Goal: Contribute content: Add original content to the website for others to see

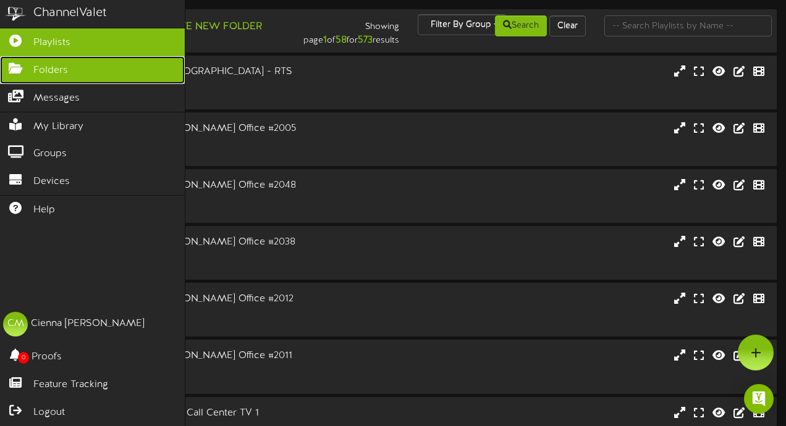
click at [15, 72] on icon at bounding box center [15, 66] width 31 height 9
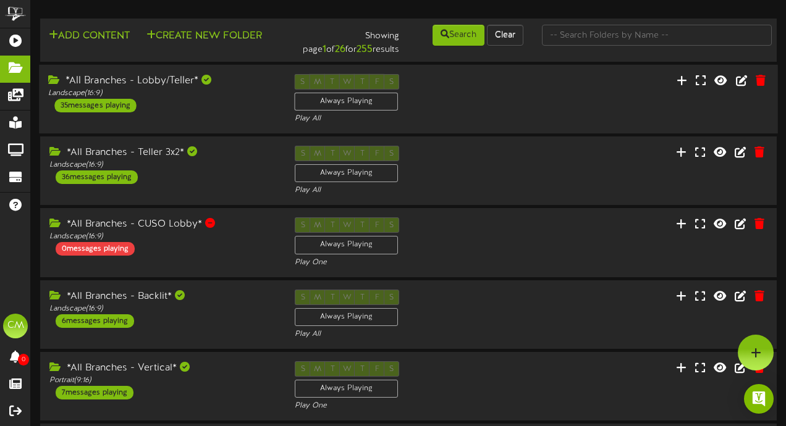
click at [213, 86] on div "*All Branches - Lobby/Teller*" at bounding box center [161, 81] width 227 height 14
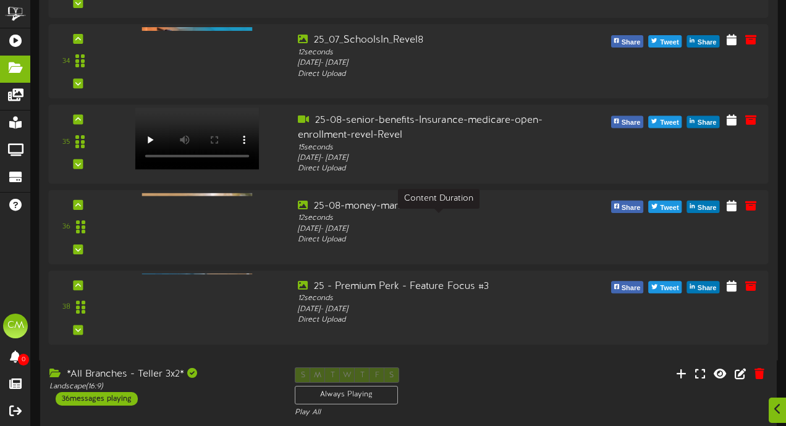
scroll to position [2851, 0]
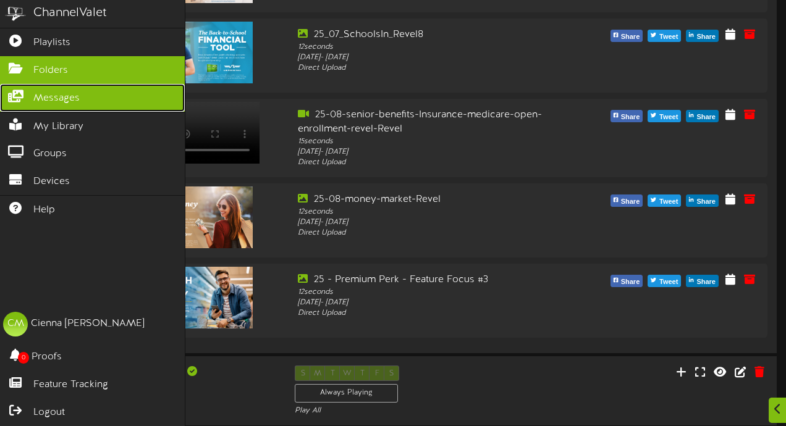
click at [8, 99] on icon at bounding box center [15, 94] width 31 height 9
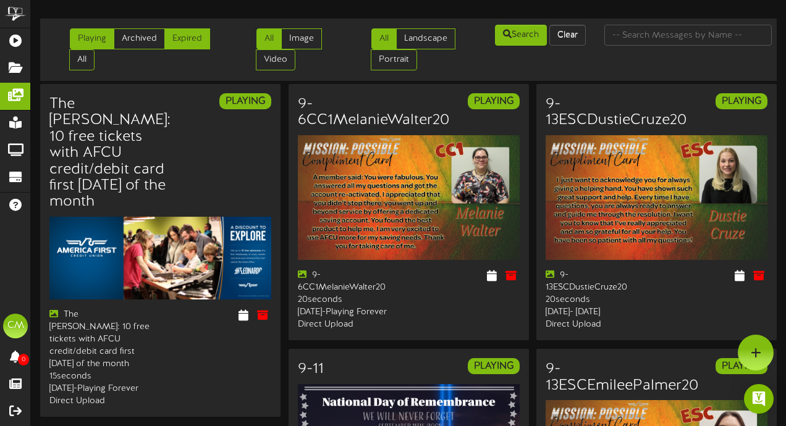
click at [200, 43] on link "Expired" at bounding box center [187, 38] width 46 height 21
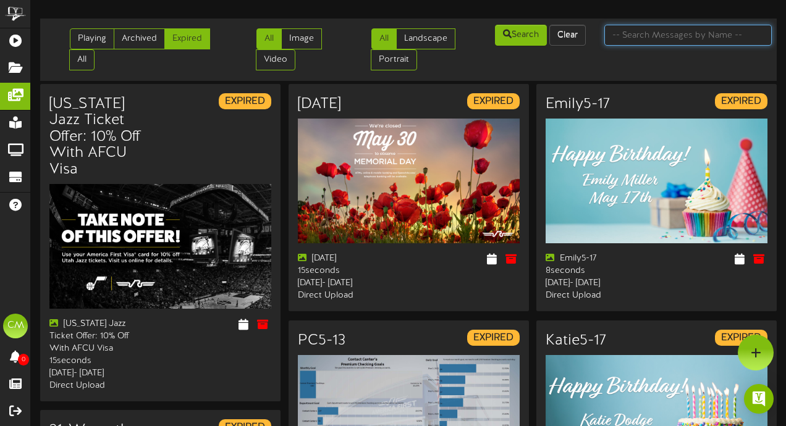
click at [654, 41] on input "text" at bounding box center [688, 35] width 168 height 21
type input "charity"
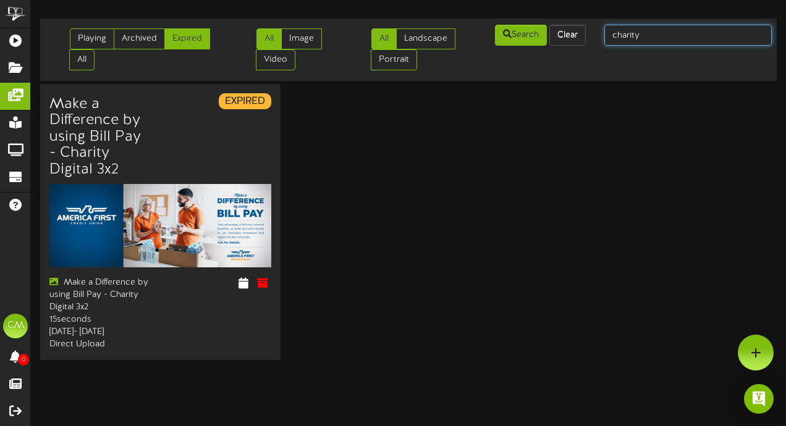
click at [684, 35] on input "charity" at bounding box center [688, 35] width 168 height 21
paste input "25-08-digital-transaction-charity-campaignRevel v.1"
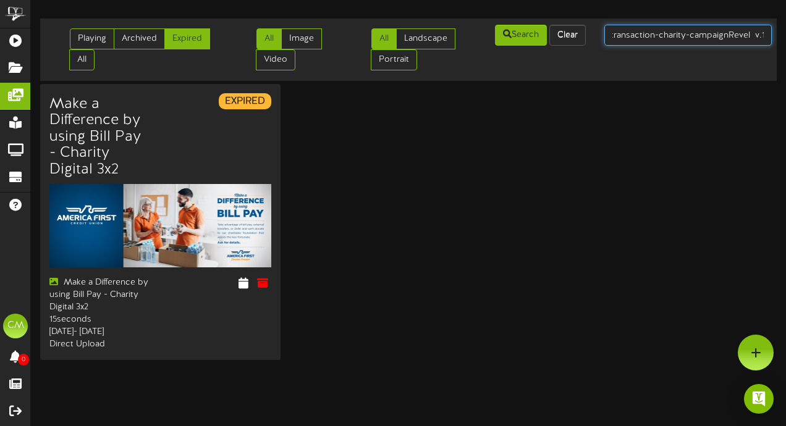
type input "25-08-digital-transaction-charity-campaignRevel v.1"
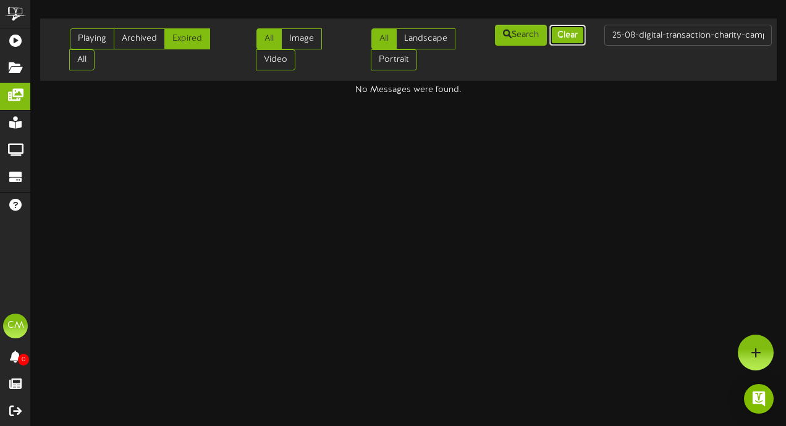
click at [559, 43] on button "Clear" at bounding box center [567, 35] width 36 height 21
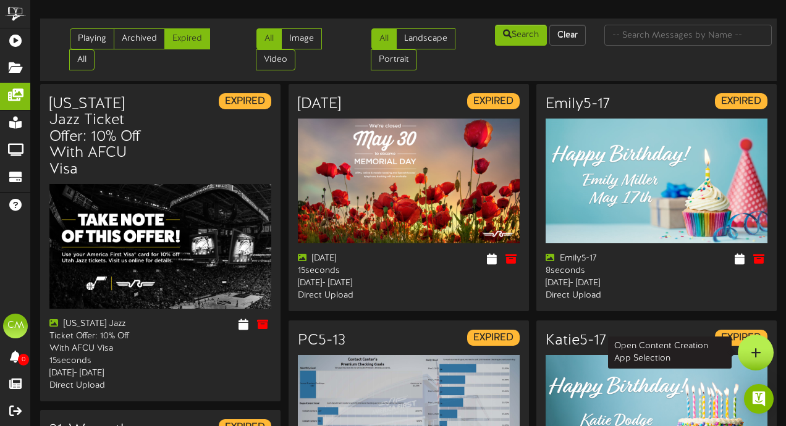
click at [755, 346] on div at bounding box center [756, 353] width 36 height 36
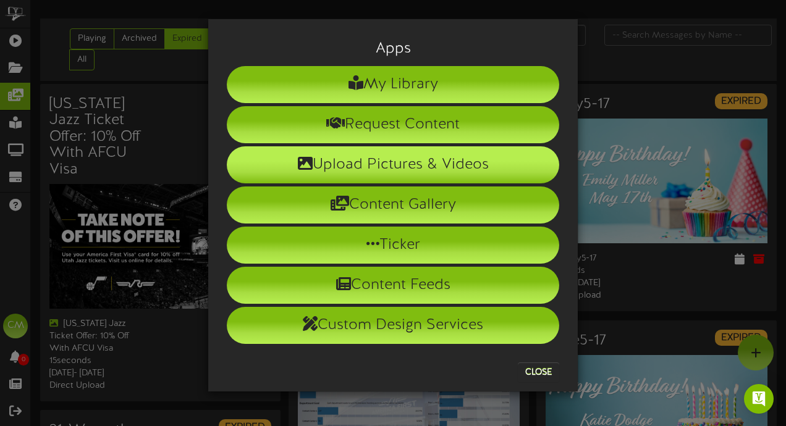
click at [433, 168] on li "Upload Pictures & Videos" at bounding box center [393, 164] width 332 height 37
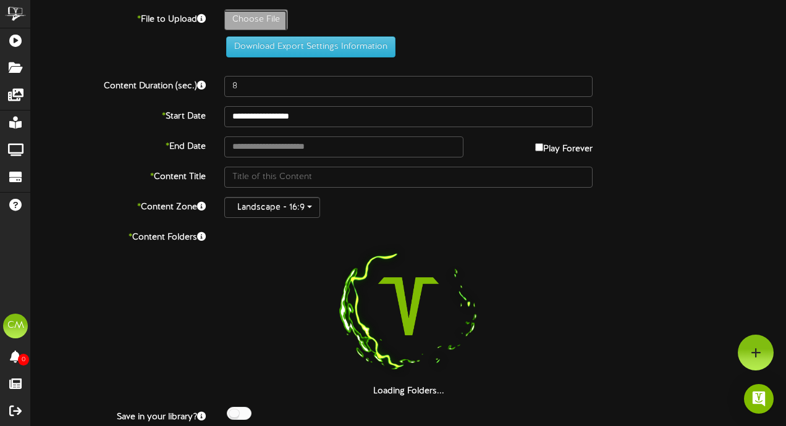
type input "**********"
type input "25-08-digital-transaction-charity-campaignRevel2"
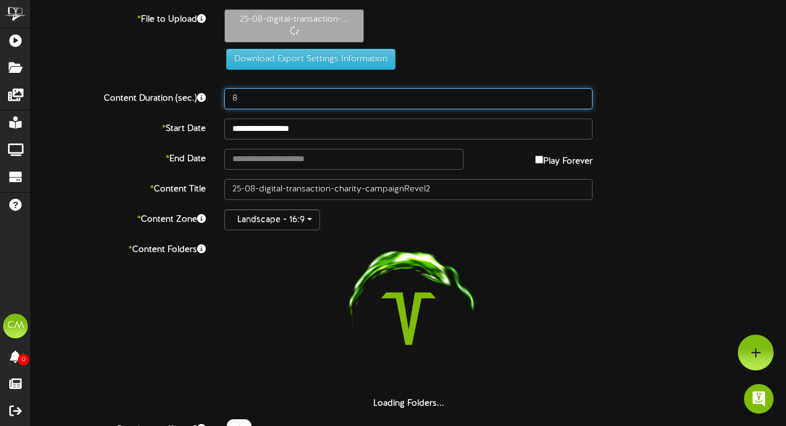
drag, startPoint x: 249, startPoint y: 98, endPoint x: 172, endPoint y: 88, distance: 77.2
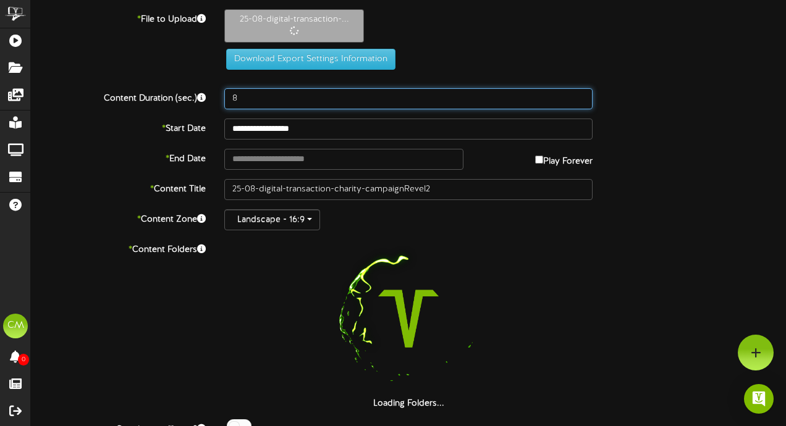
click at [172, 88] on div "**********" at bounding box center [408, 237] width 755 height 457
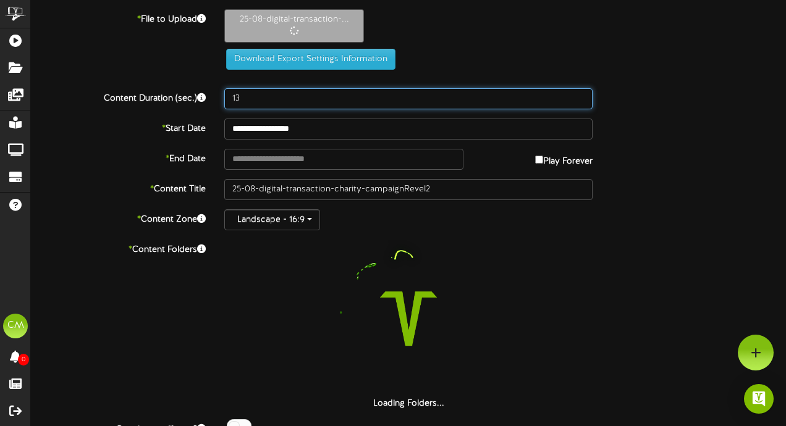
type input "13"
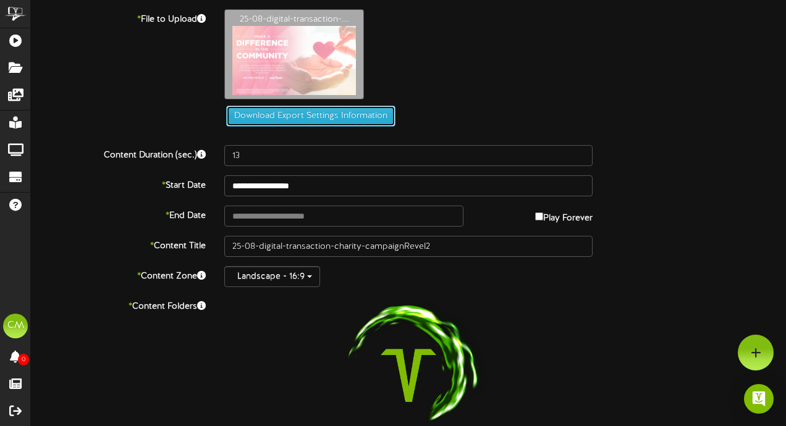
click at [241, 124] on button "Download Export Settings Information" at bounding box center [310, 116] width 169 height 21
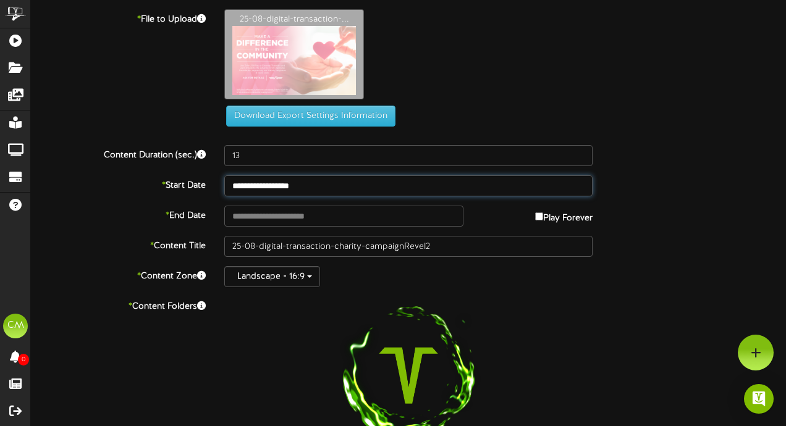
click at [258, 195] on body "ChannelValet Playlists Folders Messages My Library Groups Devices Help CM Cienn…" at bounding box center [393, 266] width 786 height 533
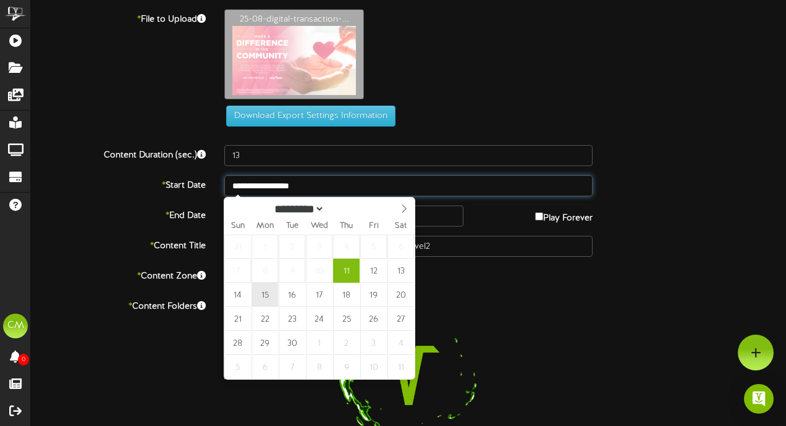
type input "**********"
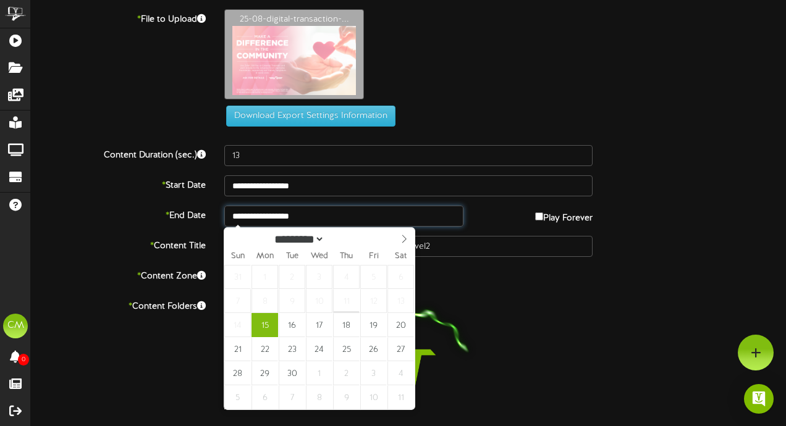
click at [274, 206] on input "**********" at bounding box center [343, 216] width 239 height 21
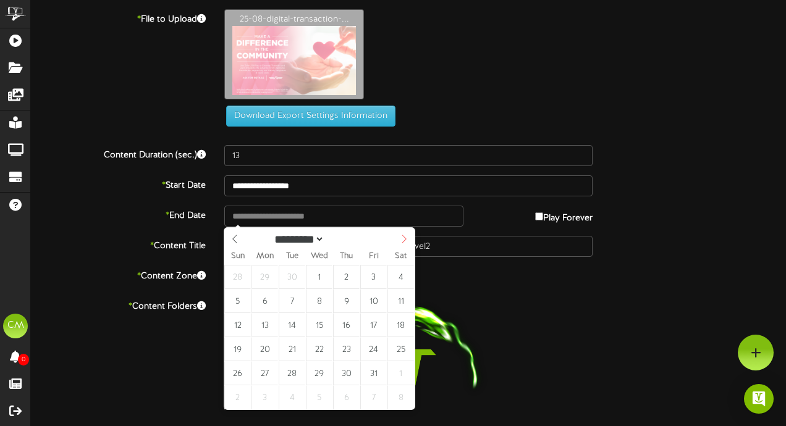
click at [397, 234] on span at bounding box center [404, 238] width 21 height 21
select select "**"
click at [397, 234] on span at bounding box center [404, 238] width 21 height 21
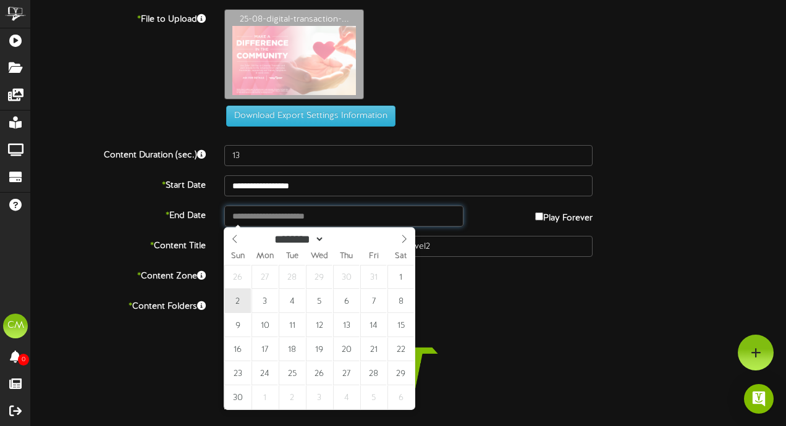
type input "**********"
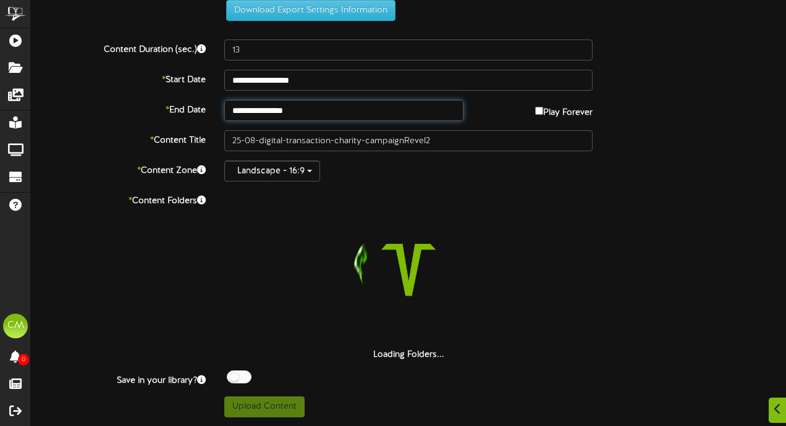
scroll to position [106, 0]
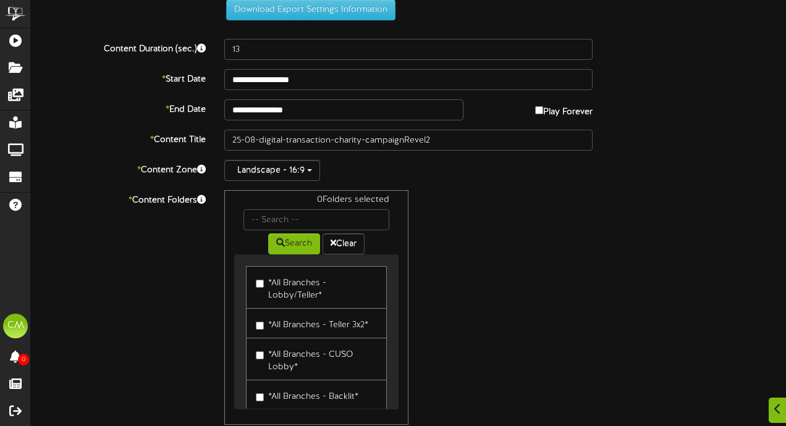
click at [258, 313] on link "*All Branches - Teller 3x2*" at bounding box center [316, 323] width 141 height 30
click at [257, 293] on label "*All Branches - Lobby/Teller*" at bounding box center [316, 287] width 121 height 29
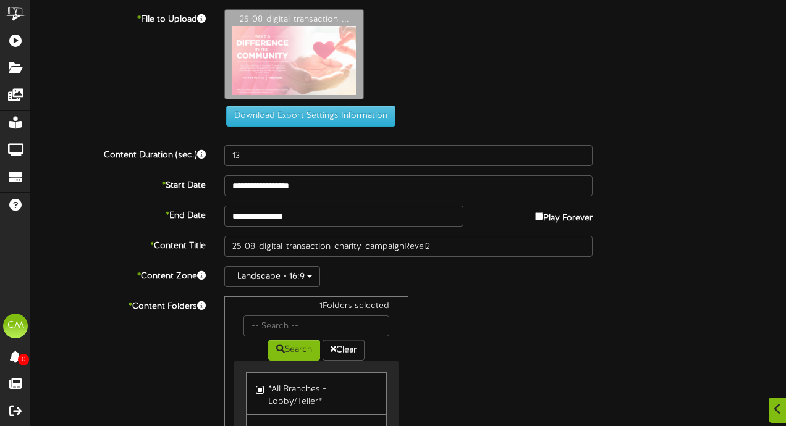
scroll to position [171, 0]
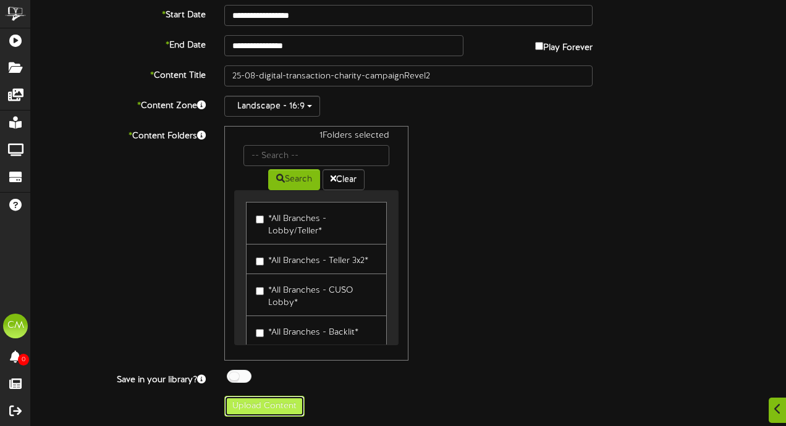
click at [253, 408] on button "Upload Content" at bounding box center [264, 406] width 80 height 21
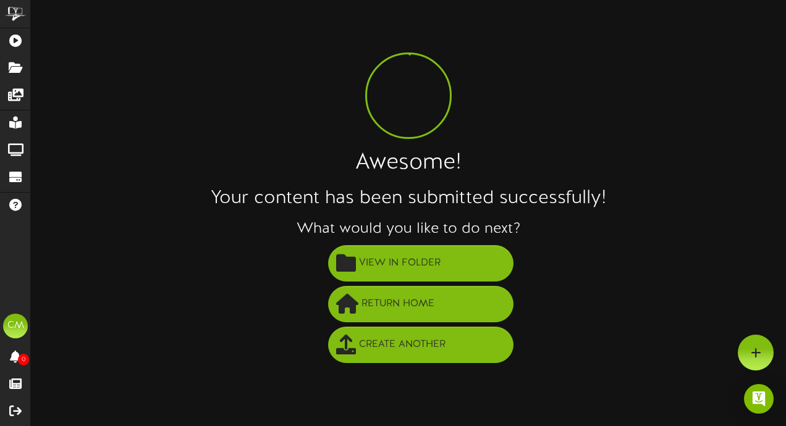
scroll to position [0, 0]
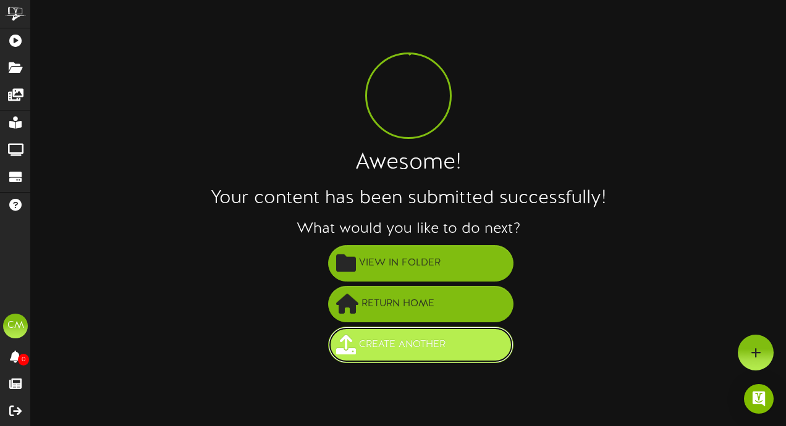
click at [455, 344] on button "Create Another" at bounding box center [420, 345] width 185 height 36
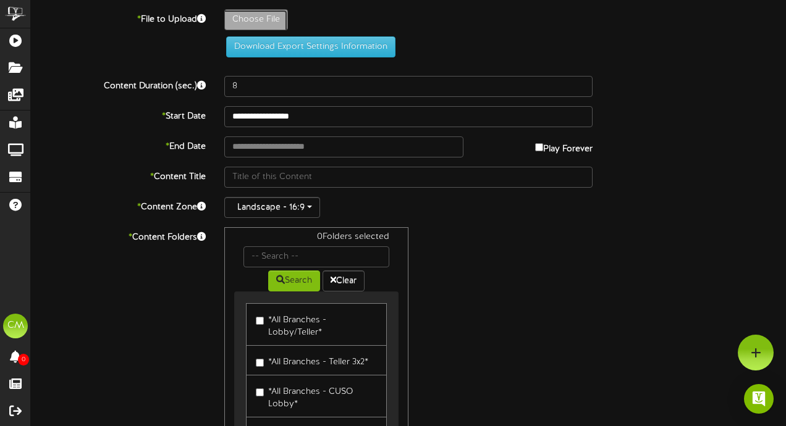
type input "**********"
type input "25-08-digital-transaction-charity-campaignRevel3x22"
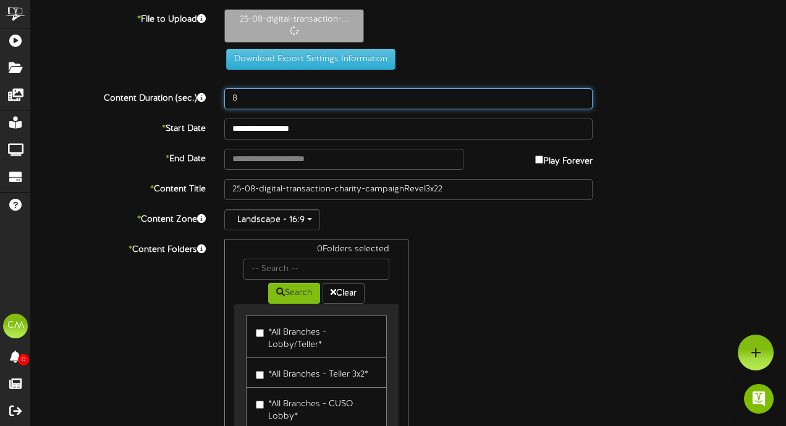
drag, startPoint x: 247, startPoint y: 102, endPoint x: 222, endPoint y: 100, distance: 25.4
click at [222, 100] on div "8" at bounding box center [408, 98] width 387 height 21
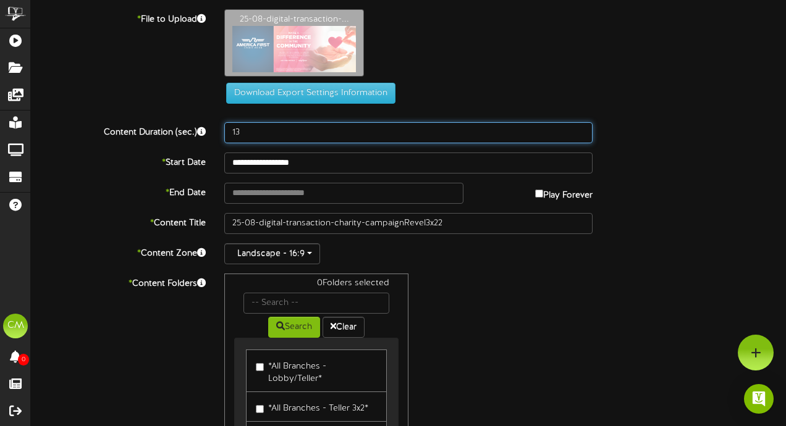
type input "13"
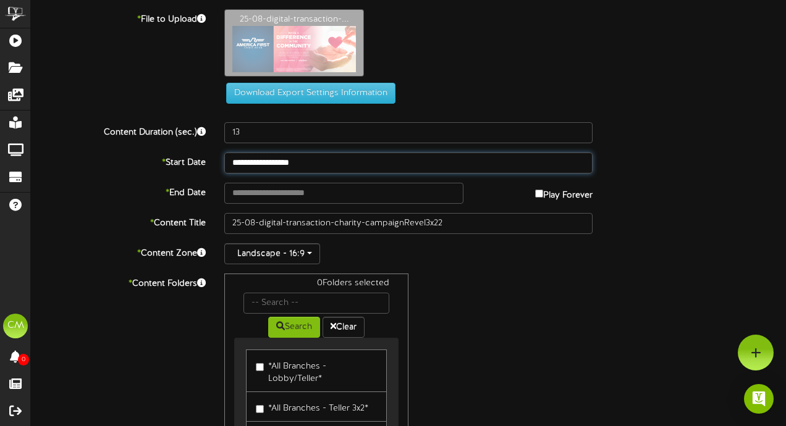
click at [286, 166] on input "**********" at bounding box center [408, 163] width 368 height 21
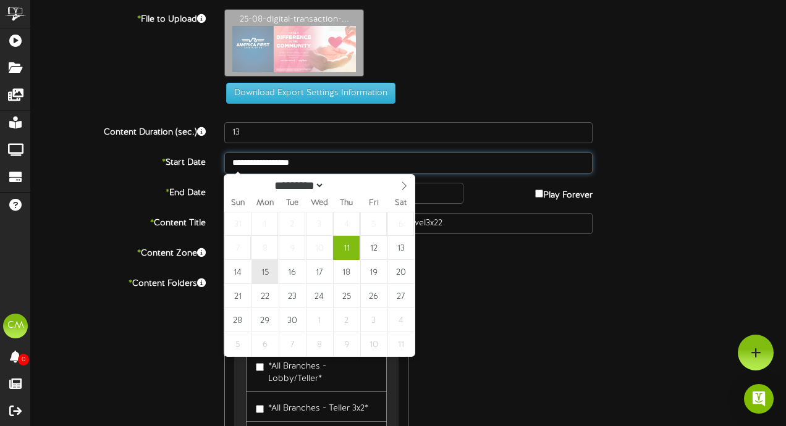
type input "**********"
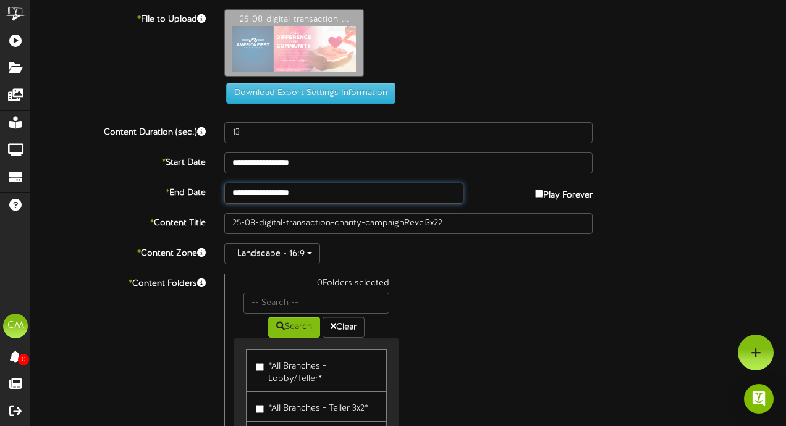
click at [276, 196] on input "**********" at bounding box center [343, 193] width 239 height 21
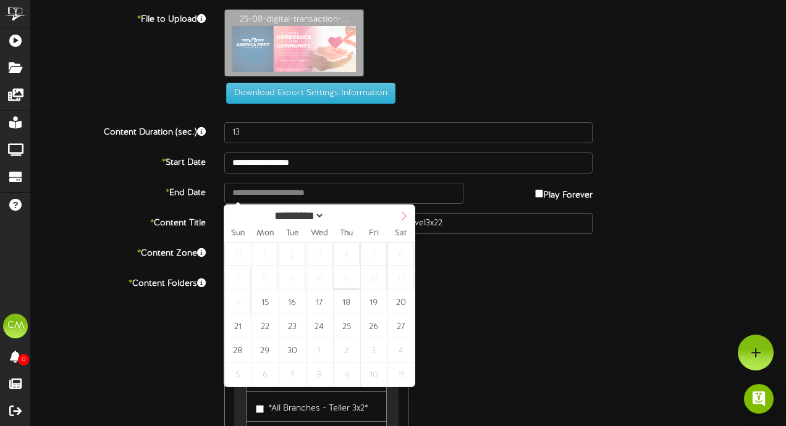
click at [397, 216] on span at bounding box center [404, 215] width 21 height 21
select select "**"
click at [397, 216] on span at bounding box center [404, 215] width 21 height 21
type input "**********"
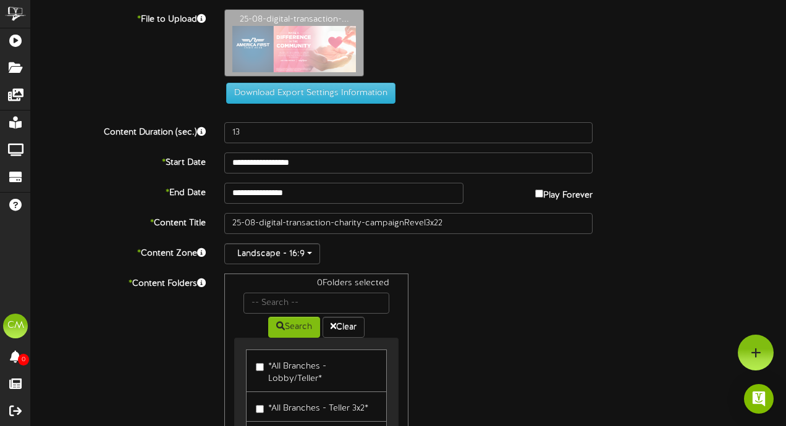
click at [259, 413] on label "*All Branches - Teller 3x2*" at bounding box center [312, 407] width 112 height 17
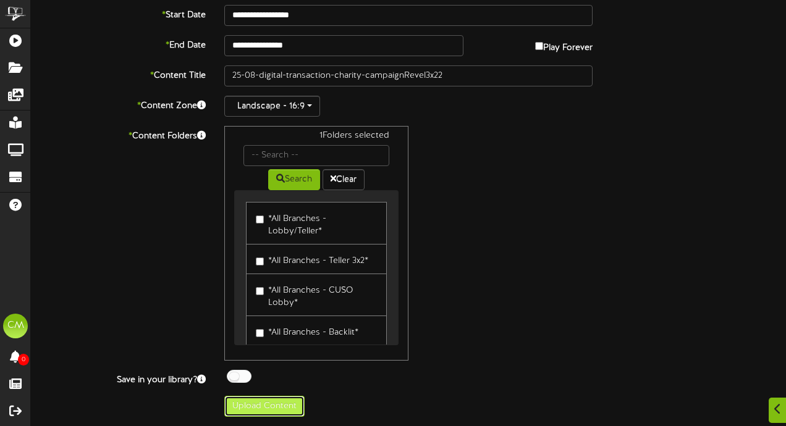
click at [284, 408] on button "Upload Content" at bounding box center [264, 406] width 80 height 21
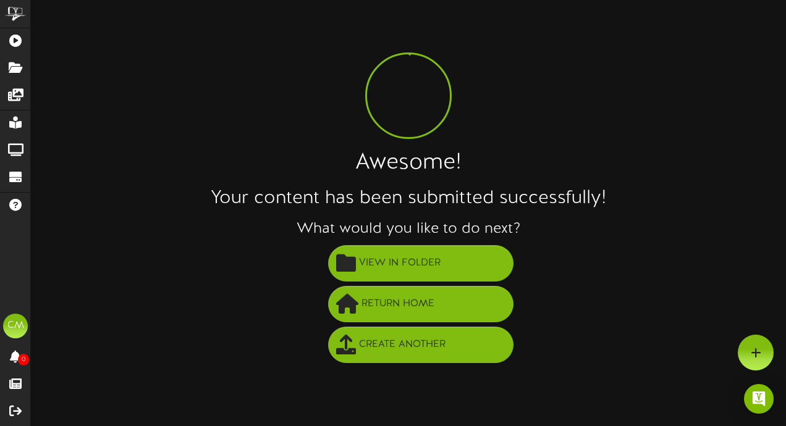
scroll to position [0, 0]
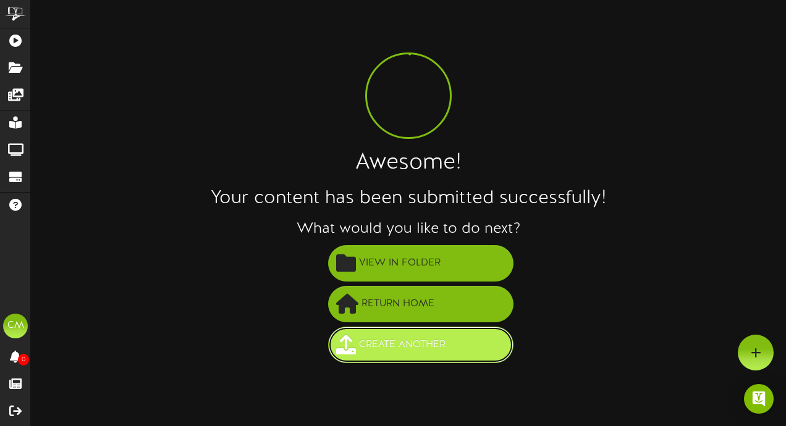
click at [410, 335] on span "Create Another" at bounding box center [402, 345] width 93 height 20
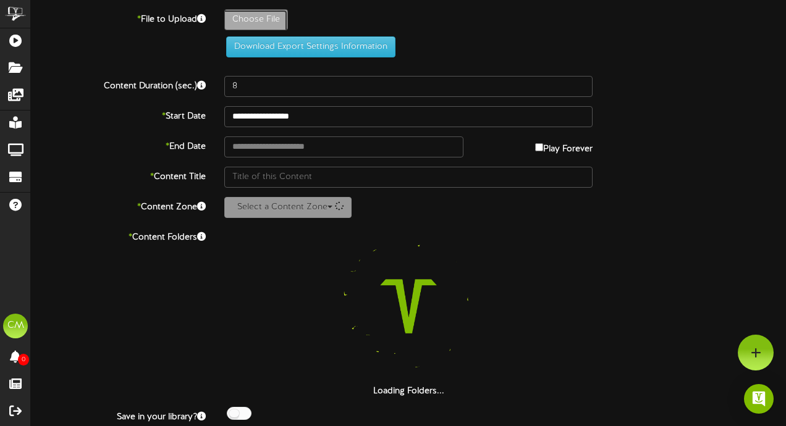
type input "**********"
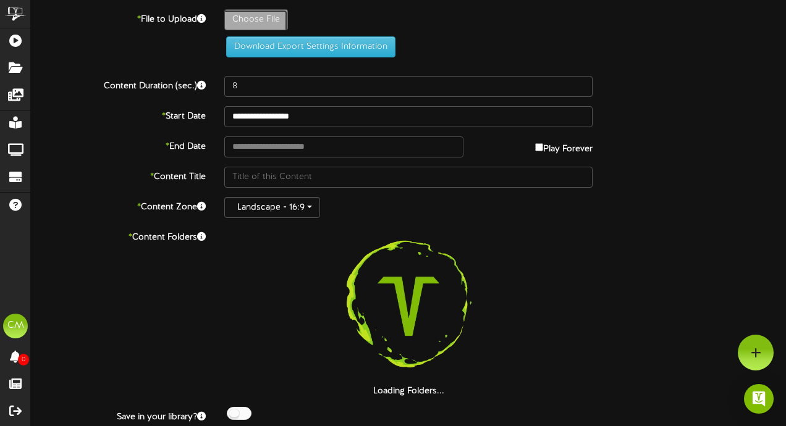
type input "25-8-buying-a-home-seminar-roy-service-center-Revel-3x2"
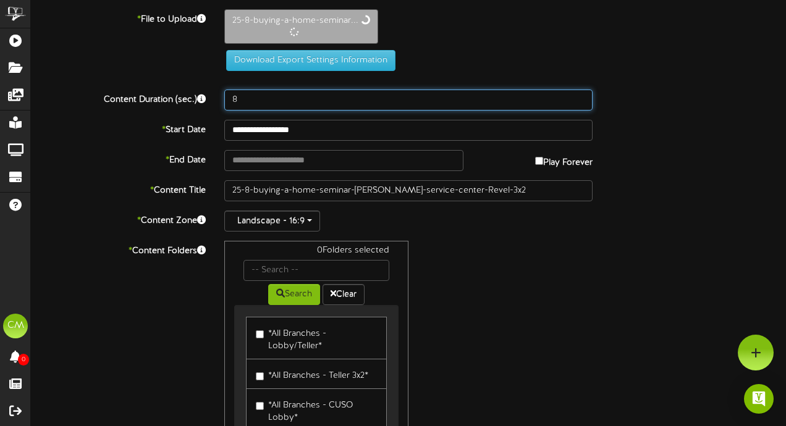
type input "15"
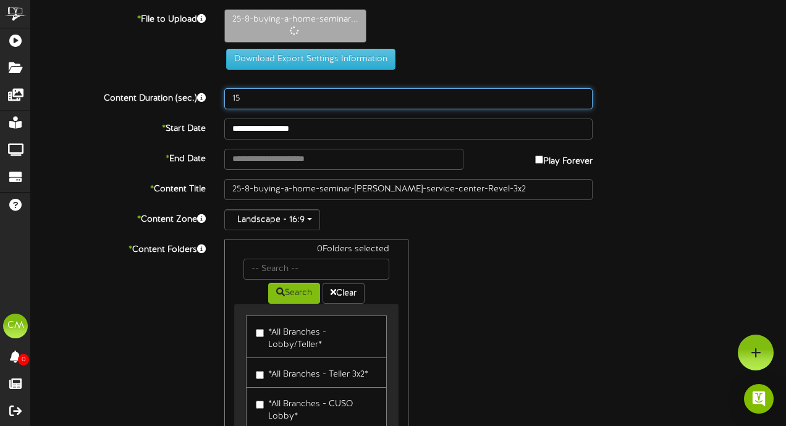
drag, startPoint x: 253, startPoint y: 96, endPoint x: 214, endPoint y: 96, distance: 38.3
click at [214, 96] on div "Content Duration (sec.) 15" at bounding box center [409, 98] width 774 height 21
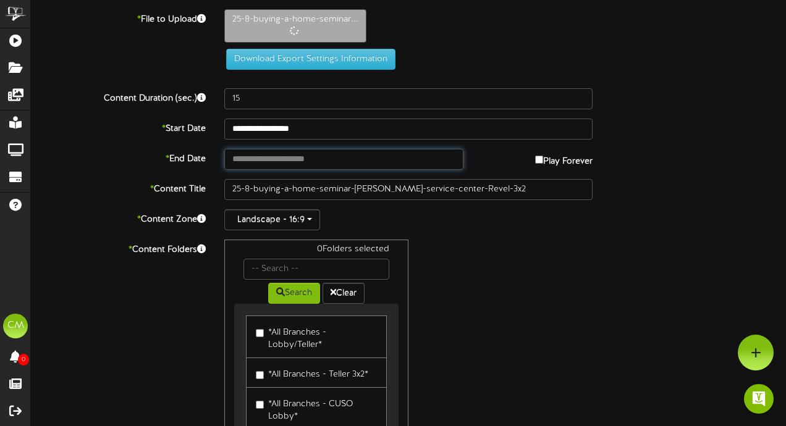
click at [300, 159] on input "text" at bounding box center [343, 159] width 239 height 21
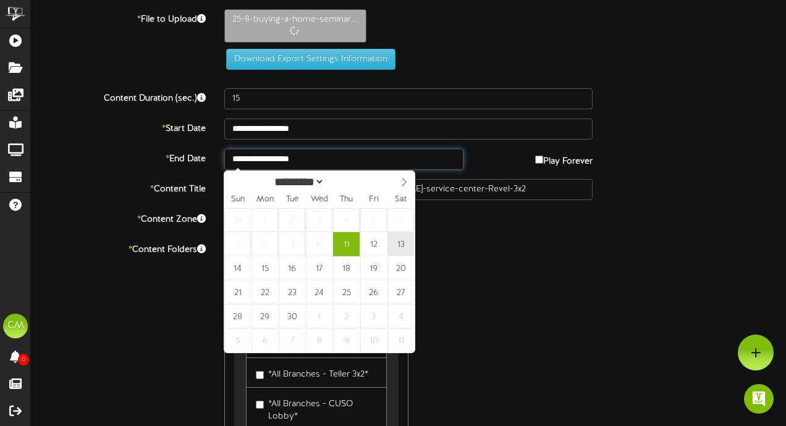
type input "**********"
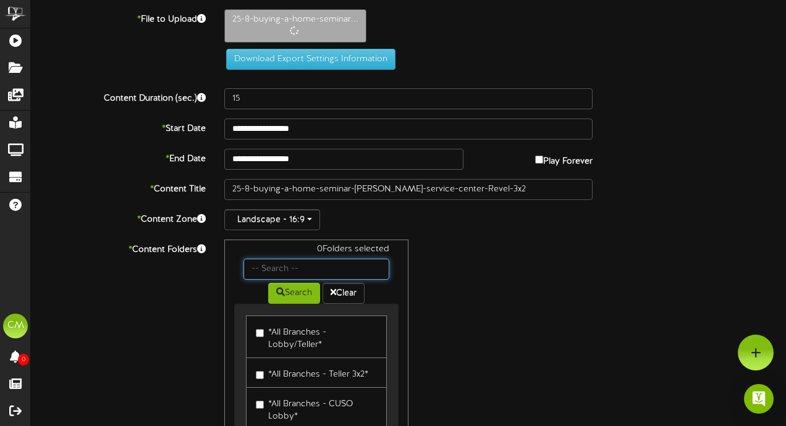
click at [250, 266] on input "text" at bounding box center [316, 269] width 146 height 21
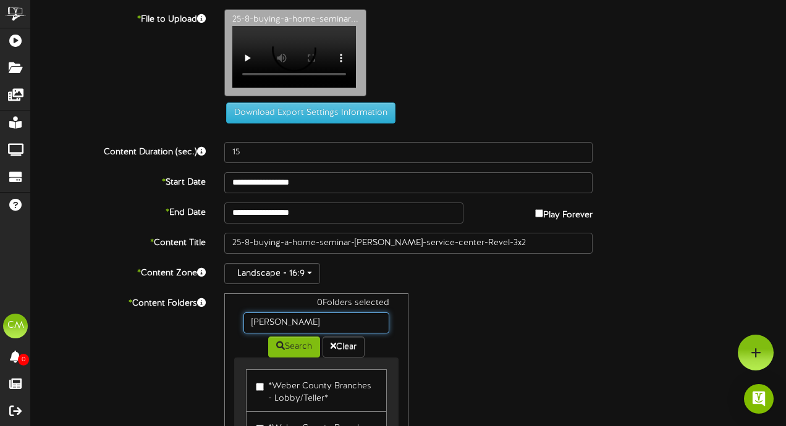
scroll to position [69, 0]
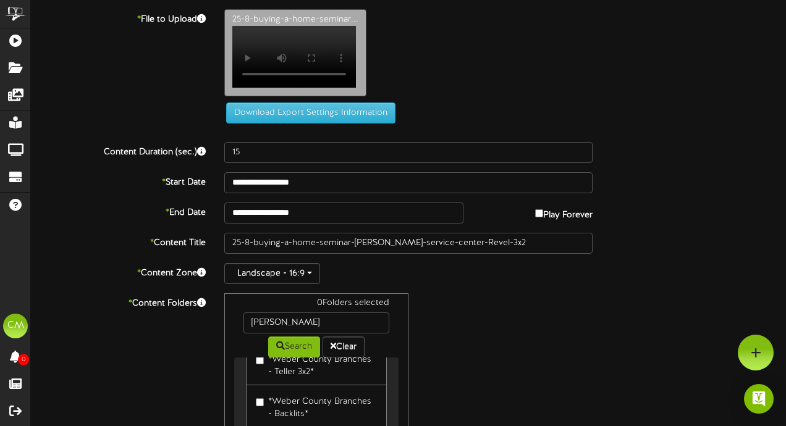
click at [256, 351] on label "*Weber County Branches - Teller 3x2*" at bounding box center [316, 364] width 121 height 29
drag, startPoint x: 290, startPoint y: 302, endPoint x: 221, endPoint y: 300, distance: 69.2
click at [221, 300] on div "1 Folders selected weber Search Clear *Weber County Branches - Lobby/Teller* *W…" at bounding box center [408, 410] width 387 height 235
click at [262, 353] on label "*Davis County Branches - Teller 3x2*" at bounding box center [316, 365] width 121 height 29
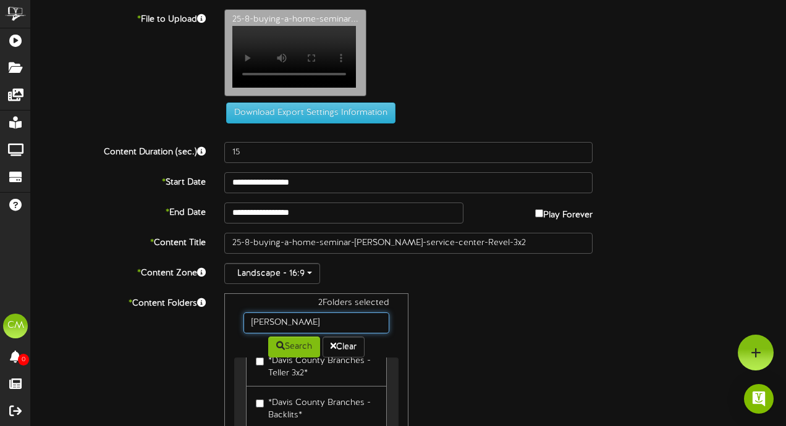
click at [288, 313] on input "davis" at bounding box center [316, 323] width 146 height 21
type input "box elder"
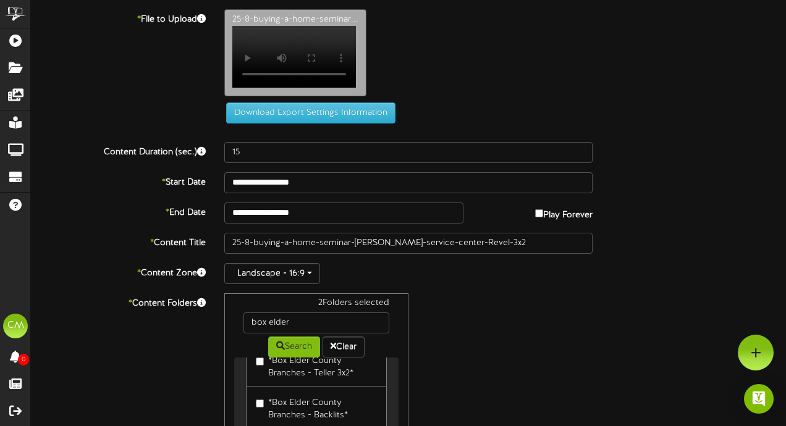
click at [276, 352] on label "*Box Elder County Branches - Teller 3x2*" at bounding box center [316, 365] width 121 height 29
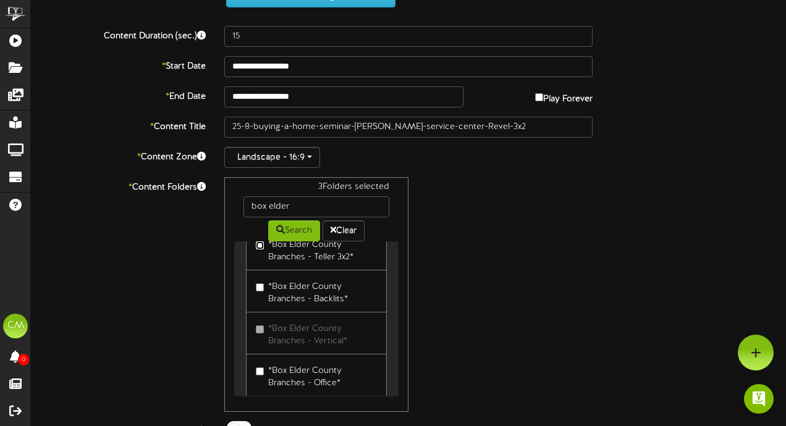
scroll to position [152, 0]
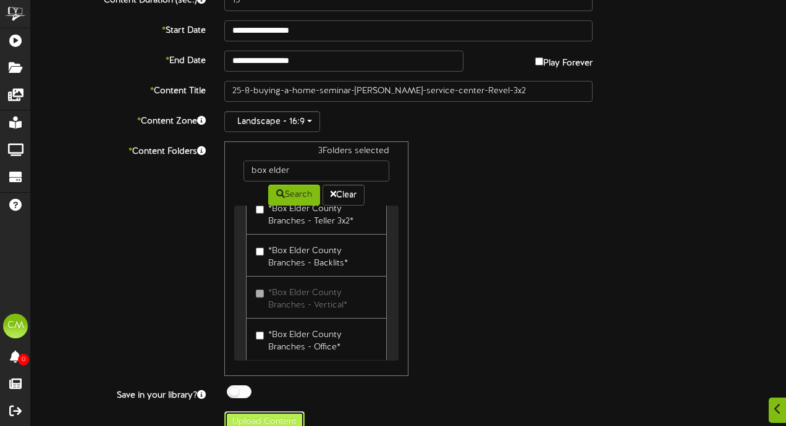
click at [273, 411] on button "Upload Content" at bounding box center [264, 421] width 80 height 21
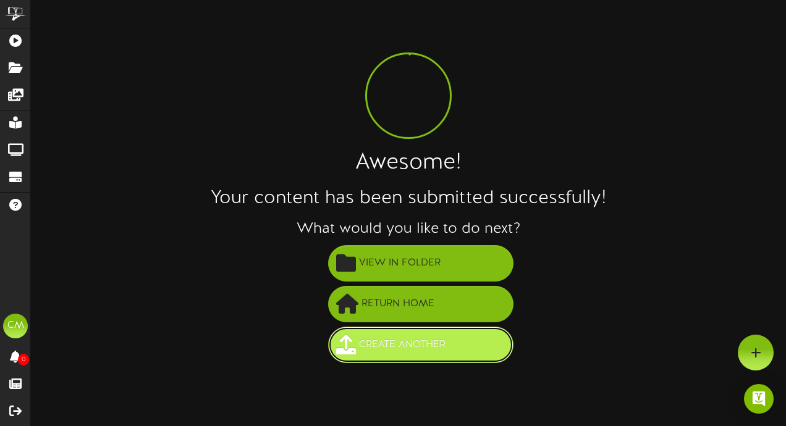
click at [365, 351] on span "Create Another" at bounding box center [402, 345] width 93 height 20
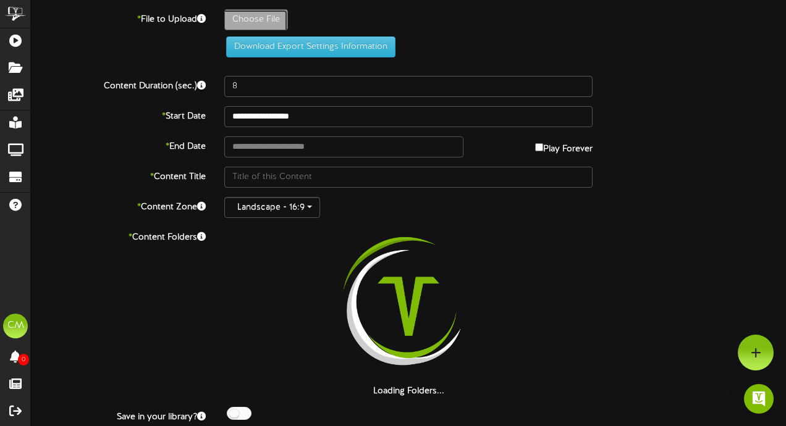
type input "**********"
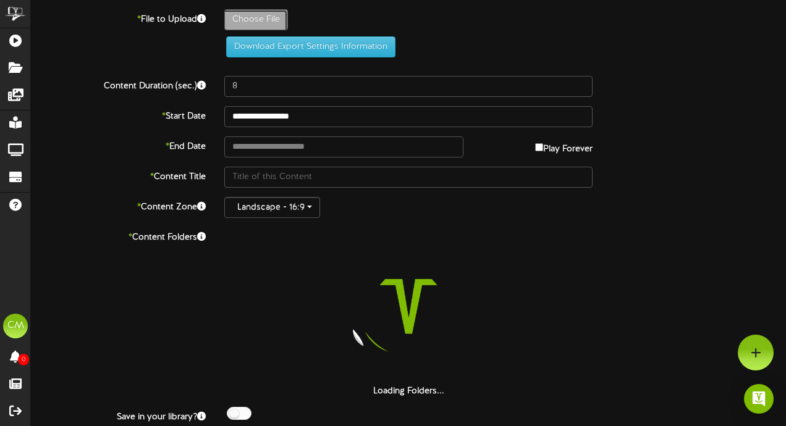
type input "25-8-buying-a-home-seminar-roy-service-center-revel"
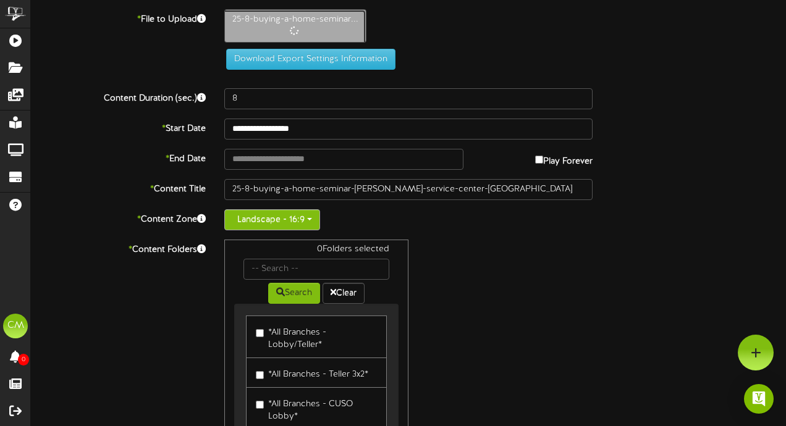
type input "13"
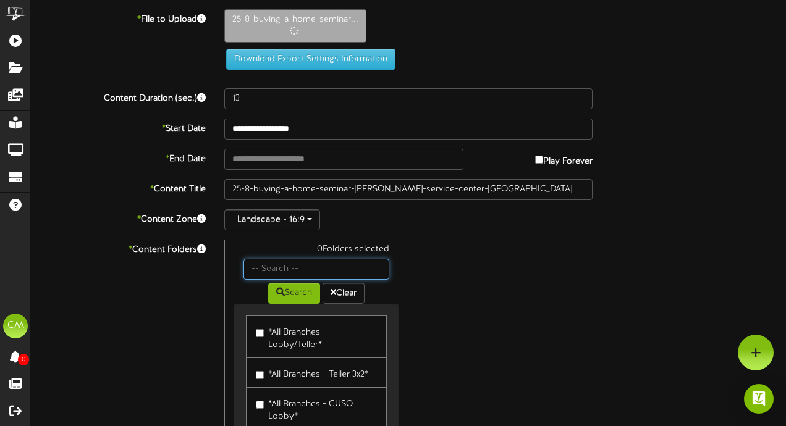
click at [306, 268] on input "text" at bounding box center [316, 269] width 146 height 21
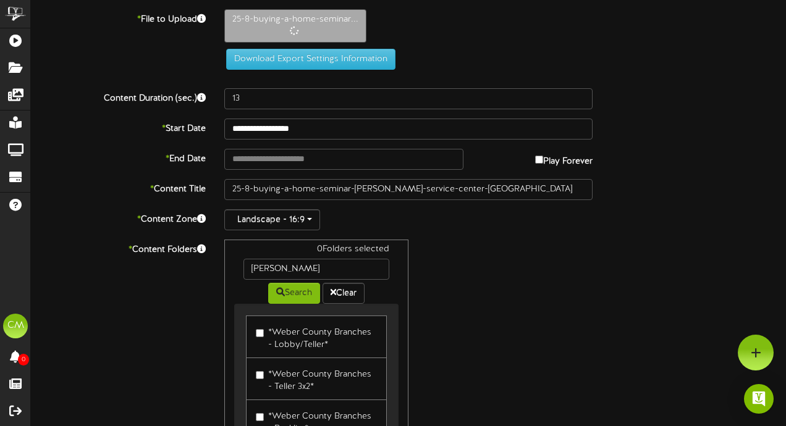
click at [272, 341] on label "*Weber County Branches - Lobby/Teller*" at bounding box center [316, 337] width 121 height 29
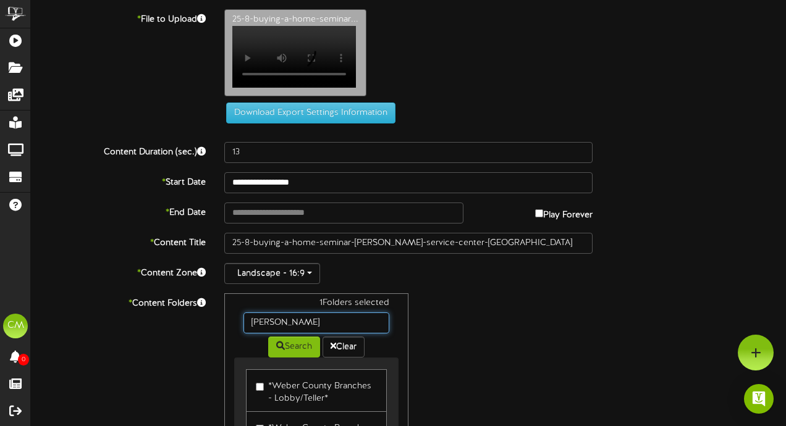
click at [276, 324] on input "weber" at bounding box center [316, 323] width 146 height 21
click at [265, 405] on label "*Davis County Branches - Lobby/Teller*" at bounding box center [316, 390] width 121 height 29
click at [291, 325] on input "davis" at bounding box center [316, 323] width 146 height 21
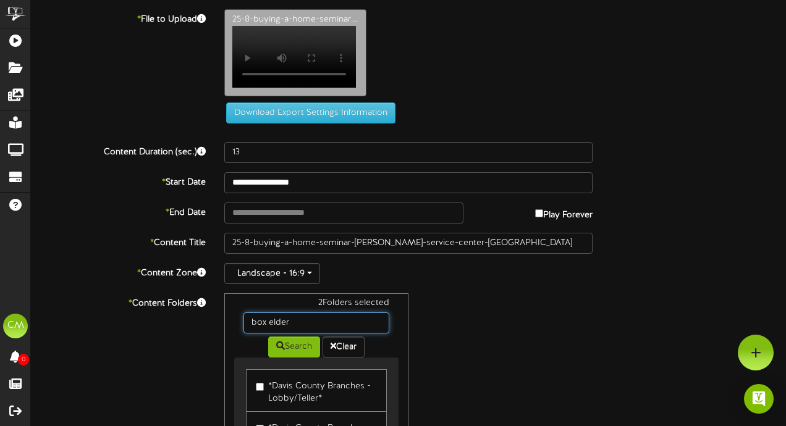
type input "box elder"
click at [280, 395] on label "*Box Elder County Branches - Lobby/Teller*" at bounding box center [316, 390] width 121 height 29
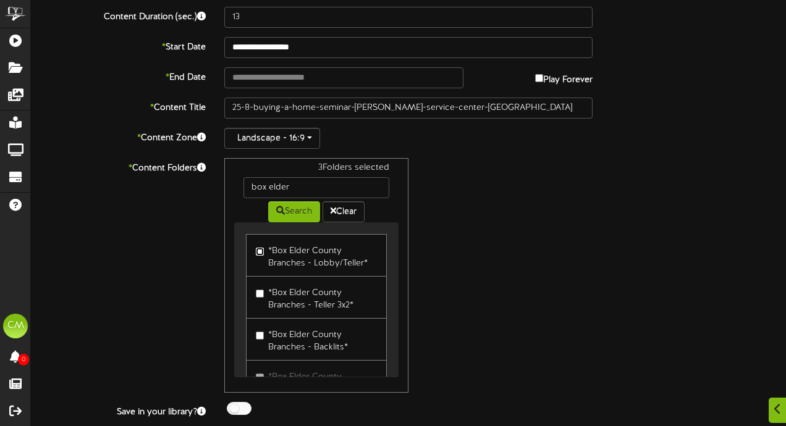
scroll to position [175, 0]
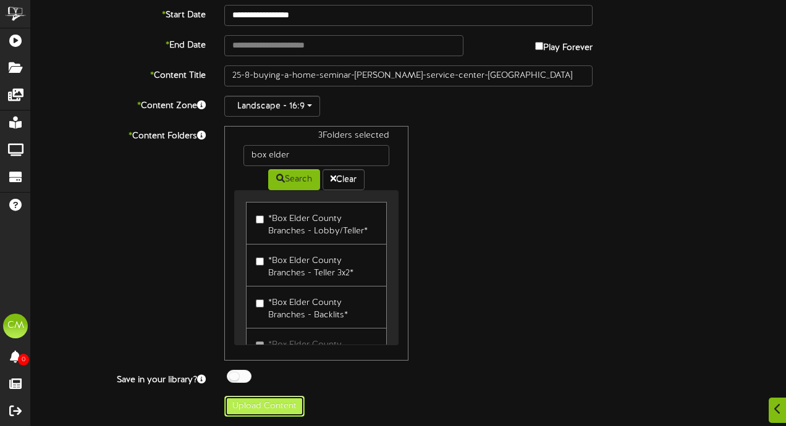
click at [292, 404] on button "Upload Content" at bounding box center [264, 406] width 80 height 21
type input "**********"
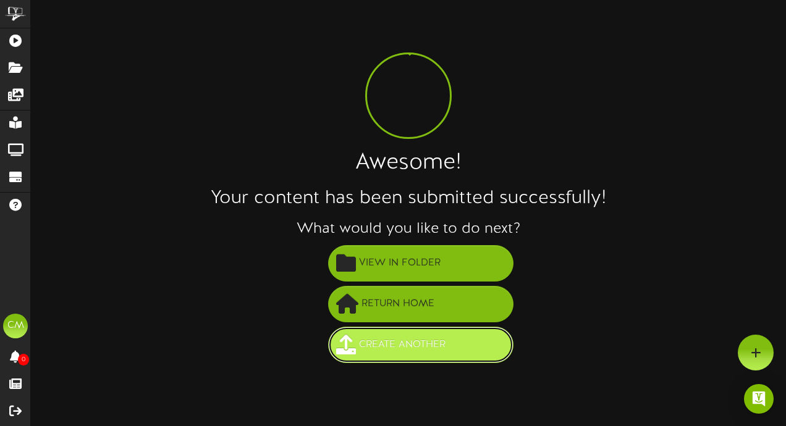
click at [377, 349] on span "Create Another" at bounding box center [402, 345] width 93 height 20
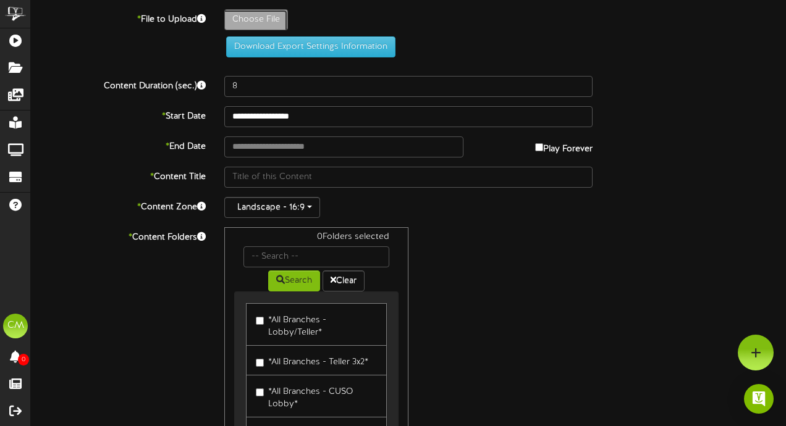
type input "**********"
type input "Seminar-25-07-SummerSeries-BudgetingBasics-Revel_41"
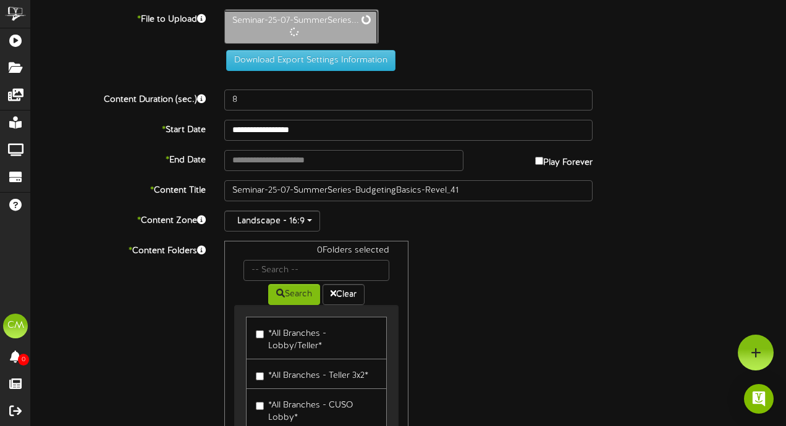
type input "15"
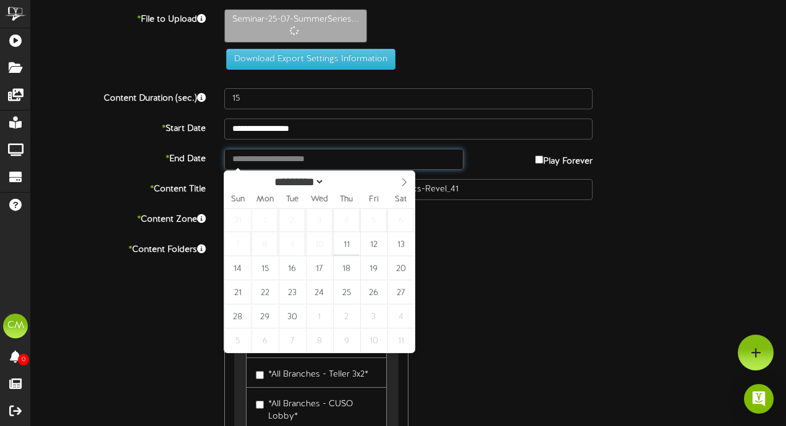
click at [280, 164] on input "text" at bounding box center [343, 159] width 239 height 21
type input "**********"
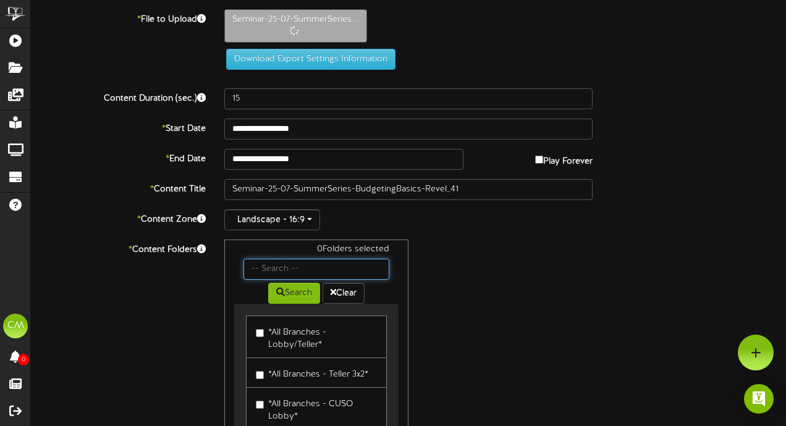
click at [280, 265] on input "text" at bounding box center [316, 269] width 146 height 21
type input "[PERSON_NAME]"
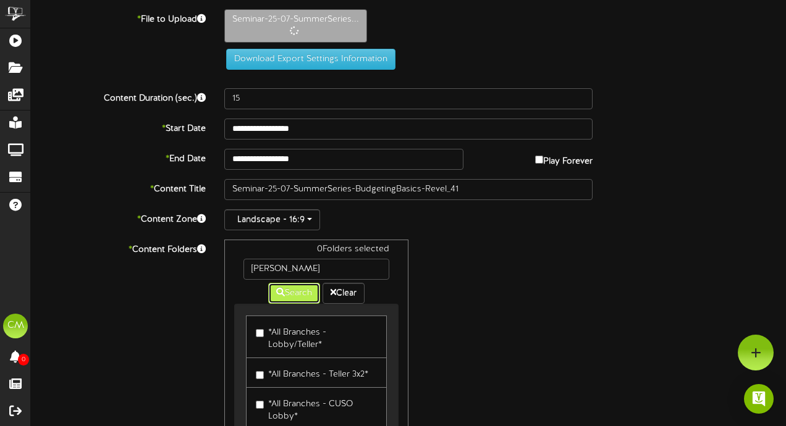
click at [305, 299] on button "Search" at bounding box center [294, 293] width 52 height 21
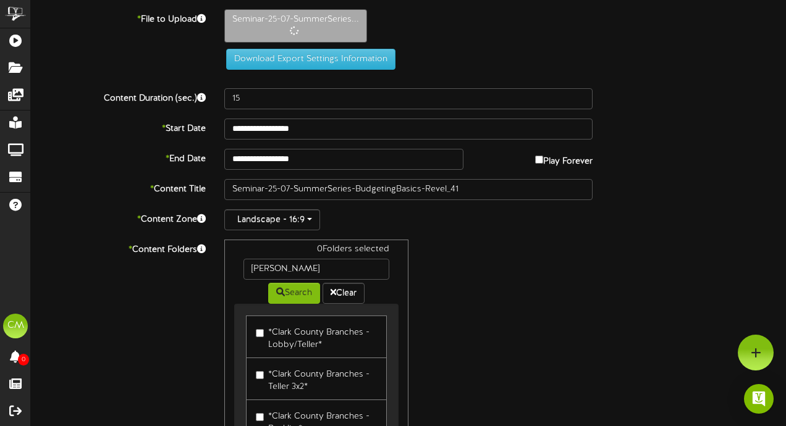
click at [261, 327] on label "*Clark County Branches - Lobby/Teller*" at bounding box center [316, 337] width 121 height 29
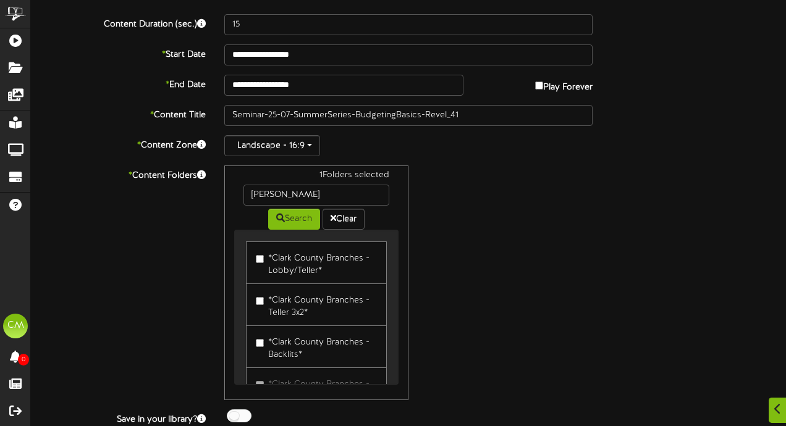
scroll to position [175, 0]
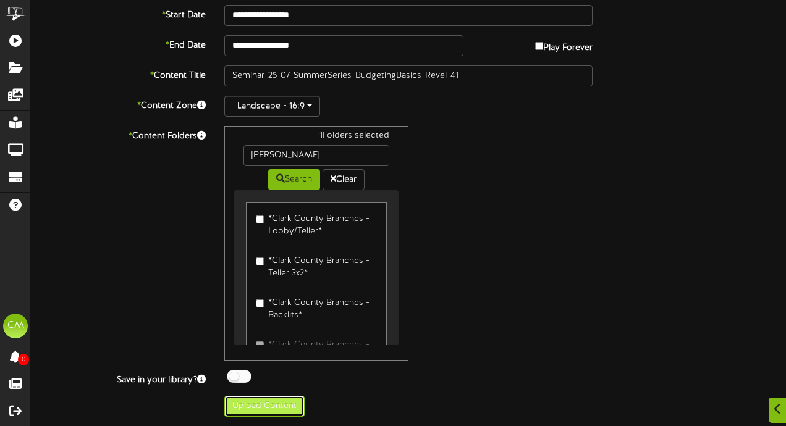
click at [266, 407] on button "Upload Content" at bounding box center [264, 406] width 80 height 21
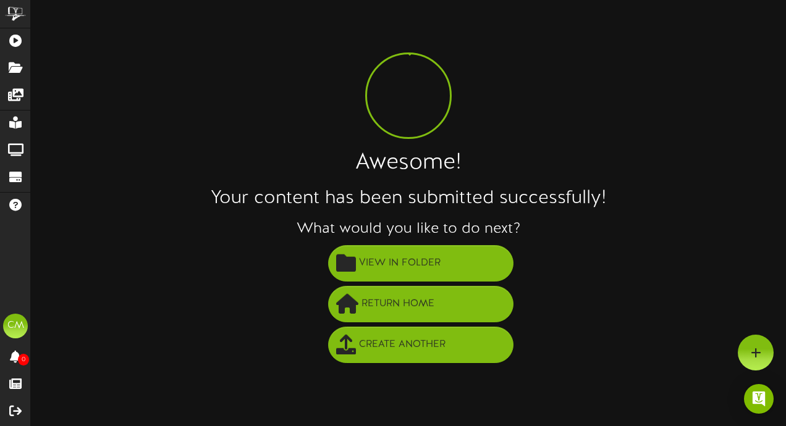
scroll to position [0, 0]
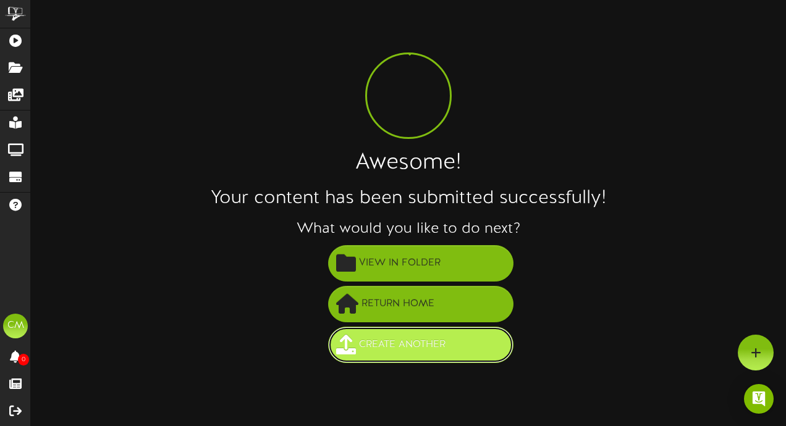
click at [470, 335] on button "Create Another" at bounding box center [420, 345] width 185 height 36
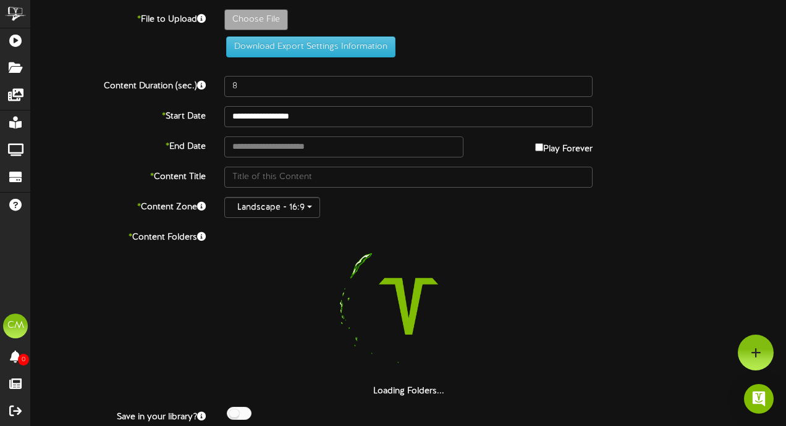
click at [267, 9] on label "Choose File" at bounding box center [256, 19] width 64 height 21
type input "**********"
type input "25-07-SummerSeries-BudgetingBasics-Revel3x21"
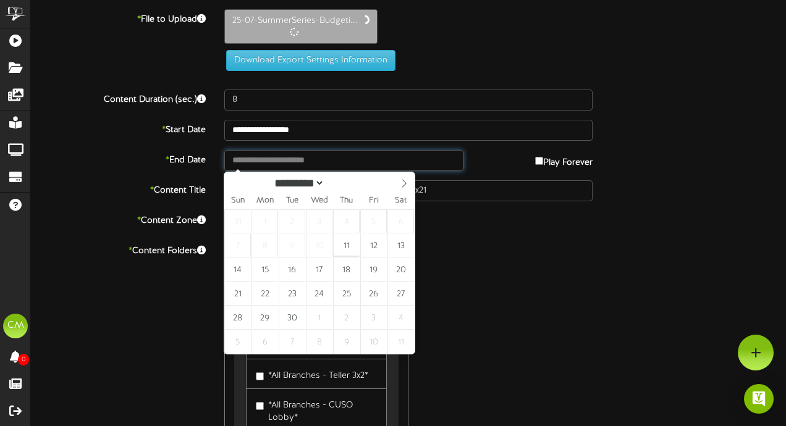
click at [246, 158] on input "text" at bounding box center [343, 160] width 239 height 21
type input "**********"
type input "15"
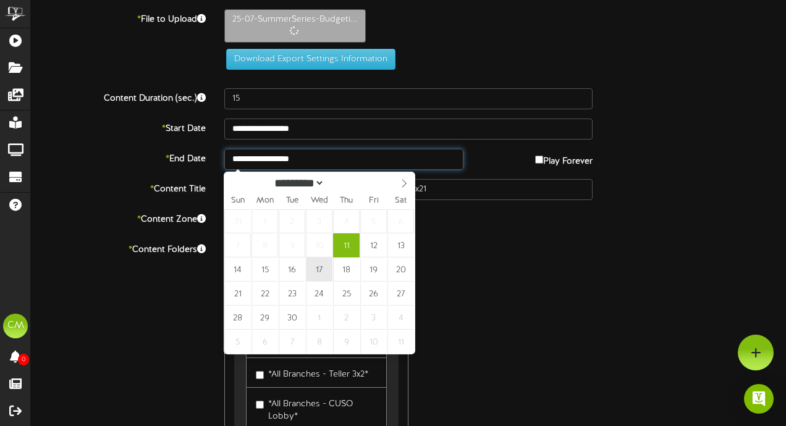
type input "**********"
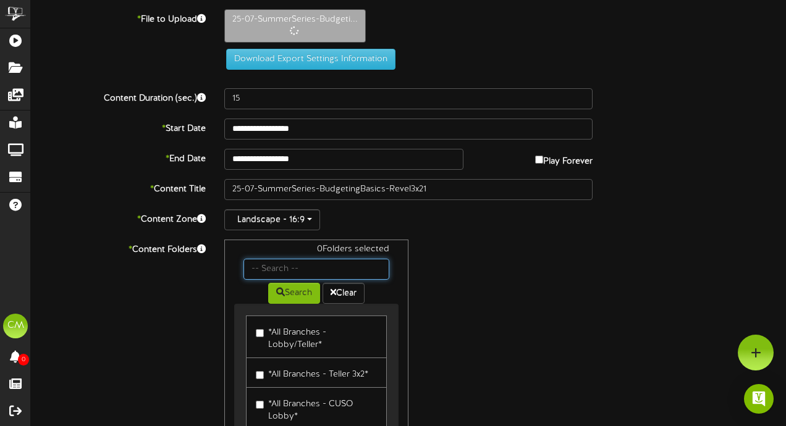
click at [287, 263] on input "text" at bounding box center [316, 269] width 146 height 21
type input "[PERSON_NAME]"
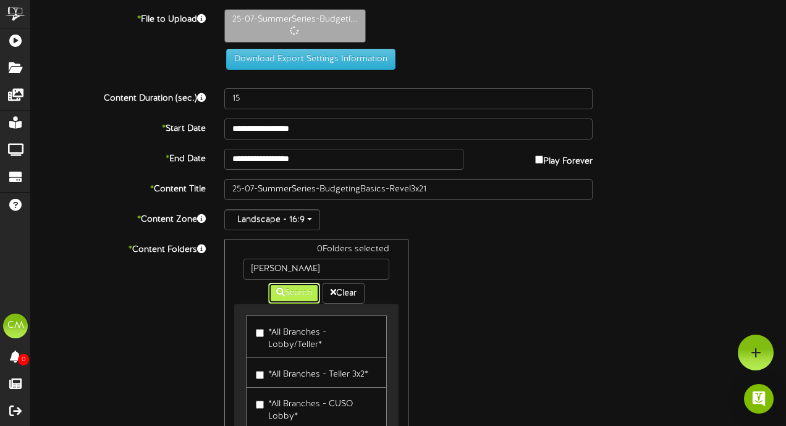
click at [305, 297] on button "Search" at bounding box center [294, 293] width 52 height 21
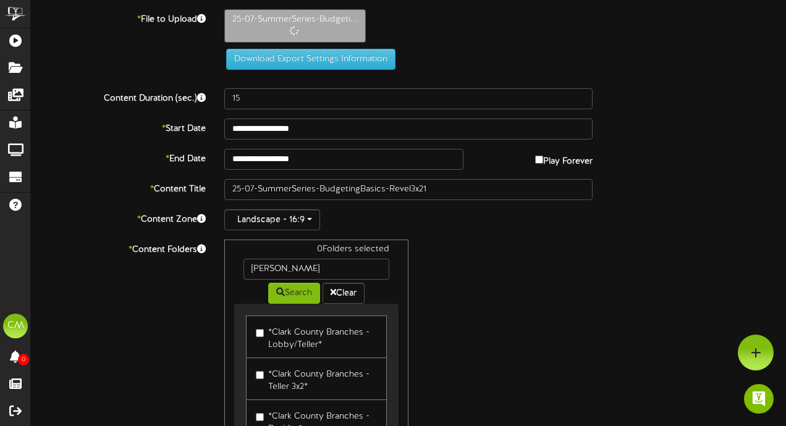
click at [303, 377] on label "*Clark County Branches - Teller 3x2*" at bounding box center [316, 379] width 121 height 29
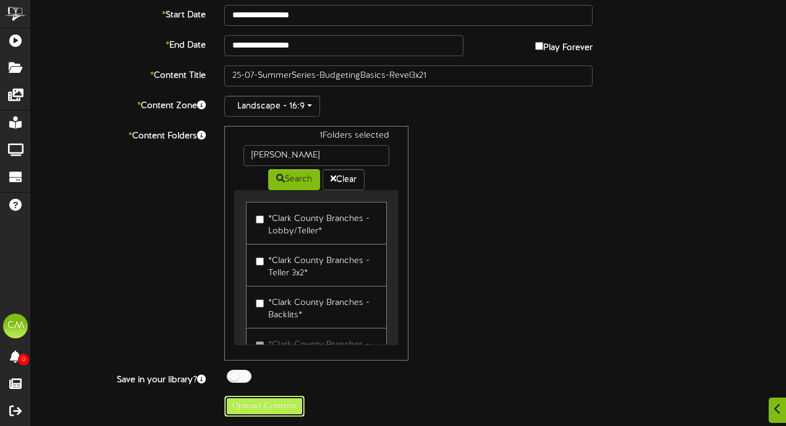
click at [280, 410] on button "Upload Content" at bounding box center [264, 406] width 80 height 21
